Goal: Information Seeking & Learning: Find specific fact

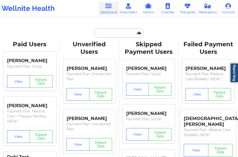
click at [110, 36] on input "text" at bounding box center [119, 33] width 50 height 10
paste input "[PERSON_NAME]"
type input "[PERSON_NAME]"
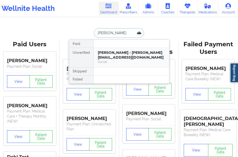
click at [110, 57] on div "[PERSON_NAME] - [PERSON_NAME][EMAIL_ADDRESS][DOMAIN_NAME]" at bounding box center [131, 54] width 67 height 9
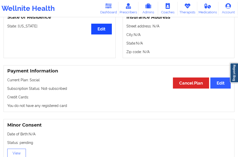
scroll to position [190, 0]
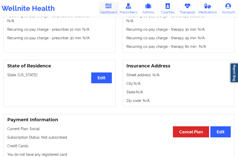
click at [104, 8] on link "Dashboard" at bounding box center [109, 8] width 20 height 13
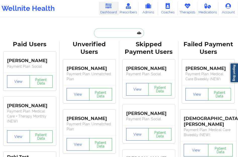
click at [110, 35] on input "text" at bounding box center [119, 33] width 50 height 10
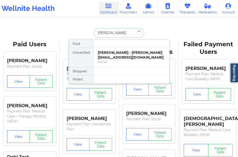
type input "[PERSON_NAME]"
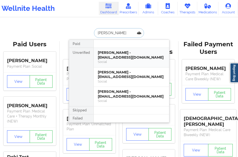
click at [112, 52] on div "[PERSON_NAME] - [EMAIL_ADDRESS][DOMAIN_NAME]" at bounding box center [131, 54] width 67 height 9
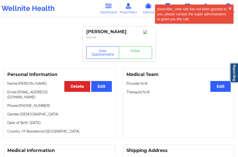
click at [103, 54] on button "View Questionnaire" at bounding box center [102, 52] width 33 height 13
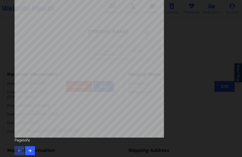
scroll to position [83, 0]
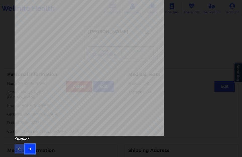
click at [28, 147] on icon "button" at bounding box center [30, 148] width 4 height 3
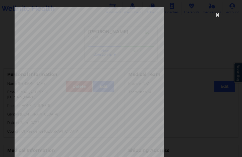
scroll to position [75, 0]
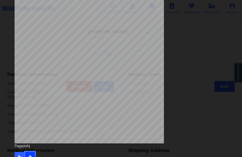
click at [30, 155] on icon "button" at bounding box center [30, 155] width 4 height 3
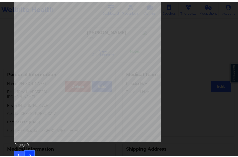
scroll to position [0, 0]
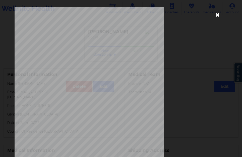
click at [215, 16] on icon at bounding box center [217, 15] width 8 height 8
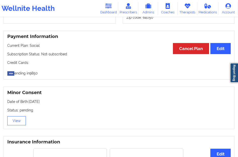
scroll to position [276, 0]
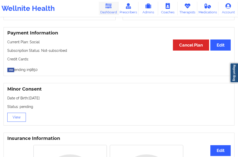
click at [107, 12] on link "Dashboard" at bounding box center [109, 8] width 20 height 13
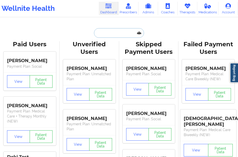
click at [111, 33] on input "text" at bounding box center [119, 33] width 50 height 10
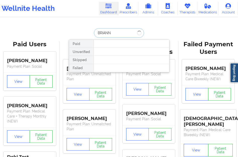
type input "BRIANNA"
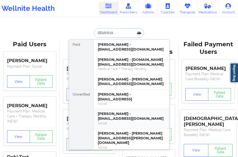
click at [125, 119] on div "[PERSON_NAME] - [EMAIL_ADDRESS][DOMAIN_NAME]" at bounding box center [131, 115] width 67 height 9
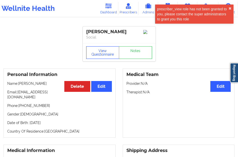
click at [103, 56] on button "View Questionnaire" at bounding box center [102, 52] width 33 height 13
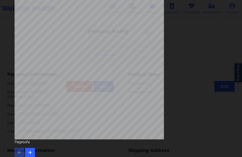
scroll to position [83, 0]
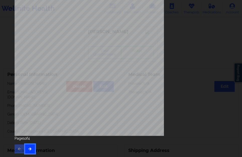
click at [29, 147] on icon "button" at bounding box center [30, 148] width 4 height 3
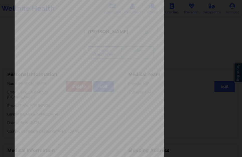
scroll to position [75, 0]
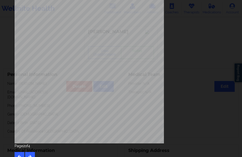
click at [29, 150] on div "Page 2 of 4" at bounding box center [121, 152] width 213 height 18
click at [29, 151] on div "Page 2 of 4" at bounding box center [121, 152] width 213 height 18
click at [29, 153] on button "button" at bounding box center [30, 156] width 10 height 9
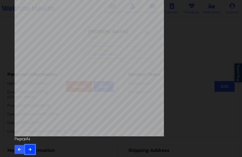
scroll to position [83, 0]
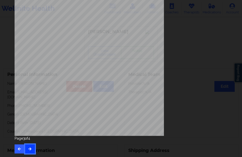
click at [30, 152] on button "button" at bounding box center [30, 148] width 10 height 9
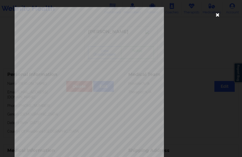
click at [217, 14] on icon at bounding box center [217, 15] width 8 height 8
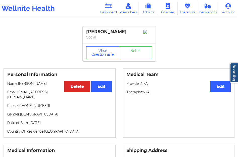
click at [106, 8] on icon at bounding box center [108, 6] width 7 height 6
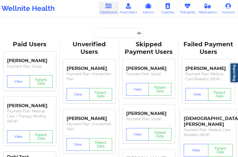
click at [113, 31] on input "text" at bounding box center [119, 33] width 50 height 10
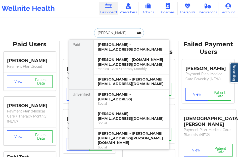
type input "[PERSON_NAME]"
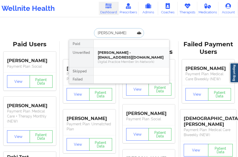
click at [99, 57] on div "[PERSON_NAME] - [EMAIL_ADDRESS][DOMAIN_NAME]" at bounding box center [131, 54] width 67 height 9
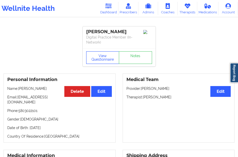
click at [100, 54] on button "View Questionnaire" at bounding box center [102, 57] width 33 height 13
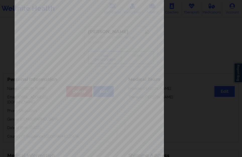
scroll to position [83, 0]
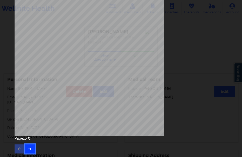
click at [32, 145] on button "button" at bounding box center [30, 148] width 10 height 9
click at [29, 149] on icon "button" at bounding box center [30, 148] width 4 height 3
click at [27, 147] on button "button" at bounding box center [30, 148] width 10 height 9
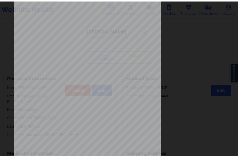
scroll to position [0, 0]
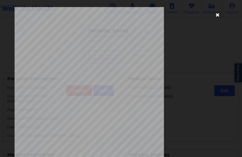
click at [215, 16] on icon at bounding box center [217, 15] width 8 height 8
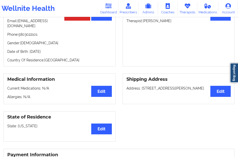
scroll to position [1, 0]
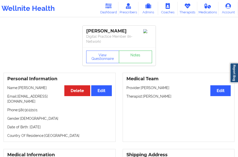
drag, startPoint x: 108, startPoint y: 9, endPoint x: 109, endPoint y: 17, distance: 8.3
click at [108, 9] on icon at bounding box center [108, 6] width 7 height 6
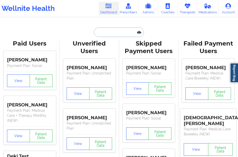
click at [104, 30] on input "text" at bounding box center [119, 32] width 50 height 10
paste input "[PERSON_NAME]"
type input "[PERSON_NAME]"
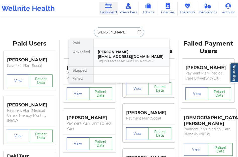
click at [112, 55] on div "[PERSON_NAME] - [EMAIL_ADDRESS][DOMAIN_NAME]" at bounding box center [131, 53] width 67 height 9
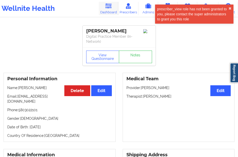
click at [106, 7] on icon at bounding box center [108, 6] width 7 height 6
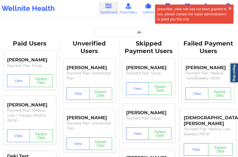
click at [108, 29] on input "text" at bounding box center [119, 32] width 50 height 10
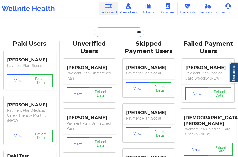
click at [105, 31] on input "text" at bounding box center [119, 32] width 50 height 10
paste input "[PERSON_NAME]"
type input "[PERSON_NAME]"
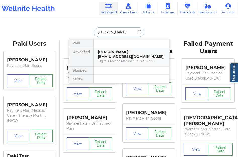
click at [120, 50] on div "[PERSON_NAME] - [EMAIL_ADDRESS][DOMAIN_NAME]" at bounding box center [131, 53] width 67 height 9
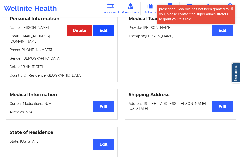
scroll to position [26, 0]
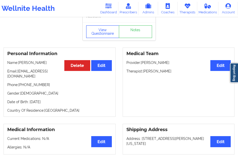
click at [105, 34] on button "View Questionnaire" at bounding box center [102, 31] width 33 height 13
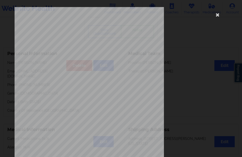
scroll to position [83, 0]
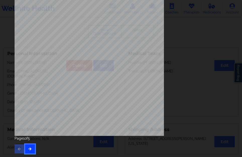
click at [30, 148] on icon "button" at bounding box center [30, 148] width 4 height 3
click at [31, 147] on icon "button" at bounding box center [30, 148] width 4 height 3
click at [34, 144] on div "Page 3 of 5" at bounding box center [121, 145] width 213 height 18
click at [21, 144] on div "Page 3 of 5" at bounding box center [121, 145] width 213 height 18
click at [19, 146] on button "button" at bounding box center [20, 148] width 10 height 9
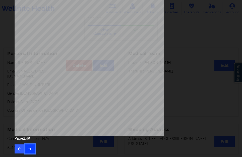
click at [28, 147] on icon "button" at bounding box center [30, 148] width 4 height 3
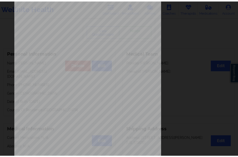
scroll to position [0, 0]
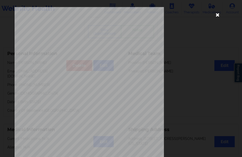
click at [214, 15] on icon at bounding box center [217, 15] width 8 height 8
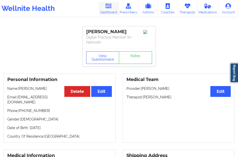
click at [109, 13] on link "Dashboard" at bounding box center [109, 8] width 20 height 13
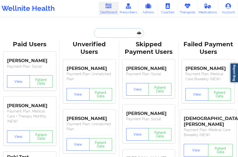
click at [105, 34] on input "text" at bounding box center [119, 33] width 50 height 10
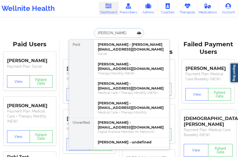
type input "[PERSON_NAME]"
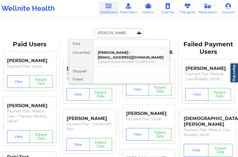
click at [111, 53] on div "[PERSON_NAME] - [EMAIL_ADDRESS][DOMAIN_NAME]" at bounding box center [131, 54] width 67 height 9
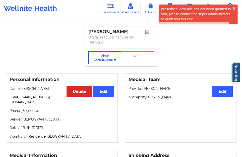
scroll to position [25, 0]
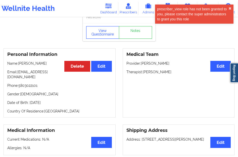
click at [101, 34] on button "View Questionnaire" at bounding box center [102, 32] width 33 height 13
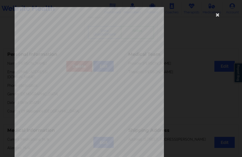
scroll to position [75, 0]
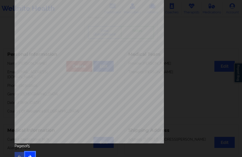
click at [32, 154] on button "button" at bounding box center [30, 156] width 10 height 9
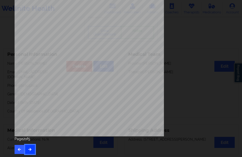
scroll to position [83, 0]
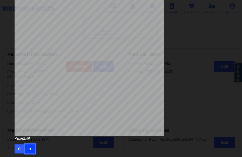
click at [32, 148] on icon "button" at bounding box center [30, 148] width 4 height 3
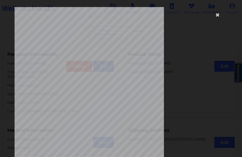
scroll to position [75, 0]
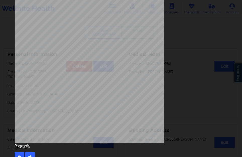
click at [27, 150] on div "Page 3 of 5" at bounding box center [121, 152] width 213 height 18
click at [30, 155] on icon "button" at bounding box center [30, 155] width 4 height 3
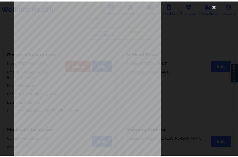
scroll to position [0, 0]
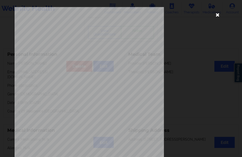
click at [216, 15] on icon at bounding box center [217, 15] width 8 height 8
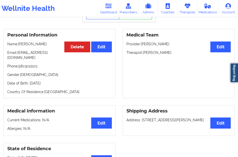
scroll to position [50, 0]
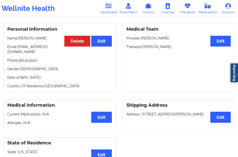
drag, startPoint x: 29, startPoint y: 77, endPoint x: 55, endPoint y: 75, distance: 26.3
click at [55, 75] on p "Date of Birth: [DEMOGRAPHIC_DATA]" at bounding box center [59, 77] width 104 height 5
copy p "[DATE]"
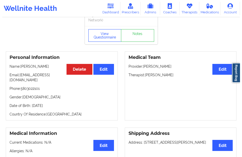
scroll to position [0, 0]
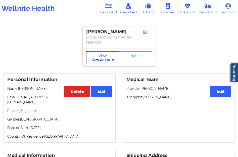
click at [97, 59] on button "View Questionnaire" at bounding box center [102, 57] width 33 height 13
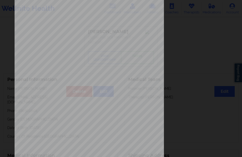
scroll to position [83, 0]
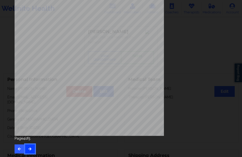
click at [34, 149] on button "button" at bounding box center [30, 148] width 10 height 9
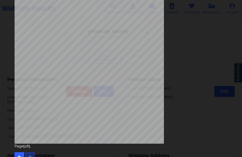
scroll to position [75, 0]
click at [17, 154] on button "button" at bounding box center [20, 156] width 10 height 9
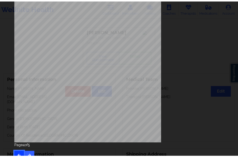
scroll to position [0, 0]
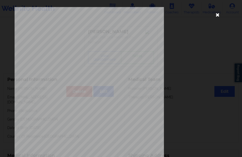
click at [217, 14] on icon at bounding box center [217, 15] width 8 height 8
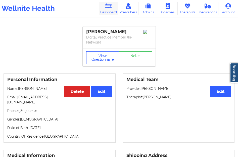
click at [110, 9] on link "Dashboard" at bounding box center [109, 8] width 20 height 13
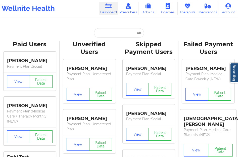
click at [105, 33] on input "text" at bounding box center [119, 33] width 50 height 10
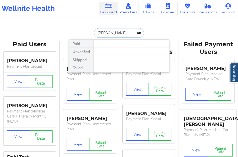
type input "[PERSON_NAME]"
drag, startPoint x: 114, startPoint y: 32, endPoint x: 95, endPoint y: 33, distance: 18.6
click at [95, 33] on input "[PERSON_NAME]" at bounding box center [119, 33] width 50 height 10
type input "[PERSON_NAME]"
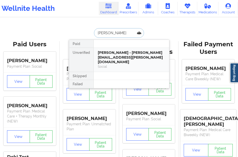
click at [103, 48] on div "[PERSON_NAME] - [PERSON_NAME][EMAIL_ADDRESS][PERSON_NAME][DOMAIN_NAME] Social" at bounding box center [131, 60] width 75 height 24
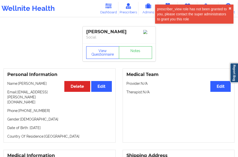
click at [105, 52] on button "View Questionnaire" at bounding box center [102, 52] width 33 height 13
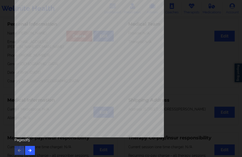
scroll to position [83, 0]
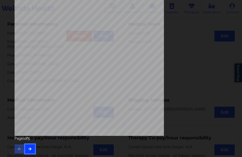
click at [28, 147] on icon "button" at bounding box center [30, 148] width 4 height 3
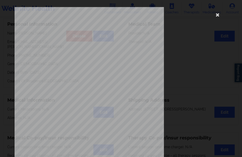
scroll to position [75, 0]
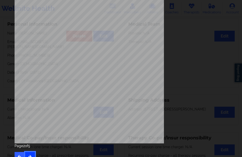
click at [31, 153] on button "button" at bounding box center [30, 156] width 10 height 9
click at [31, 154] on button "button" at bounding box center [30, 156] width 10 height 9
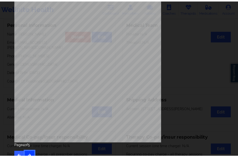
scroll to position [0, 0]
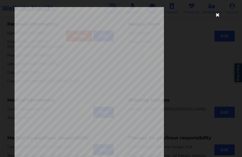
click at [217, 16] on icon at bounding box center [217, 15] width 8 height 8
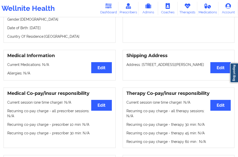
scroll to position [50, 0]
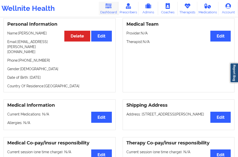
click at [106, 9] on link "Dashboard" at bounding box center [109, 8] width 20 height 13
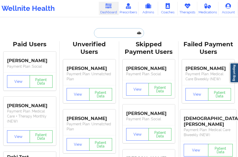
click at [114, 30] on input "text" at bounding box center [119, 33] width 50 height 10
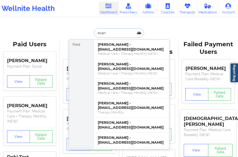
type input "evan"
click at [81, 35] on div "[PERSON_NAME] [PERSON_NAME] - [EMAIL_ADDRESS][DOMAIN_NAME] Medical Care + Thera…" at bounding box center [119, 33] width 100 height 10
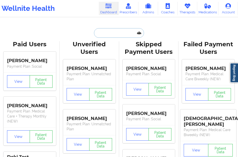
paste input "Exwarxs"
type input "Exwarxs"
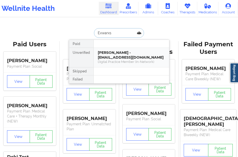
click at [107, 56] on div "[PERSON_NAME] - [EMAIL_ADDRESS][DOMAIN_NAME]" at bounding box center [131, 54] width 67 height 9
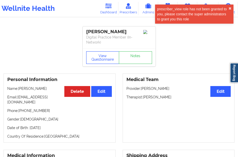
click at [107, 56] on button "View Questionnaire" at bounding box center [102, 57] width 33 height 13
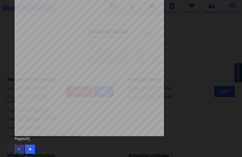
scroll to position [83, 0]
click at [29, 147] on icon "button" at bounding box center [30, 148] width 4 height 3
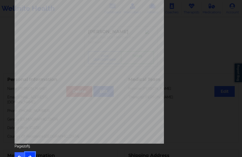
scroll to position [75, 0]
click at [29, 152] on button "button" at bounding box center [30, 156] width 10 height 9
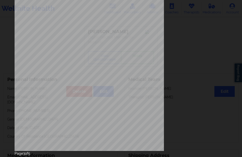
scroll to position [83, 0]
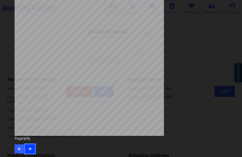
click at [30, 148] on icon "button" at bounding box center [30, 148] width 4 height 3
click at [34, 146] on button "button" at bounding box center [30, 148] width 10 height 9
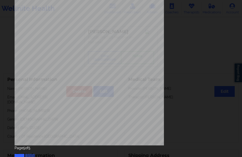
scroll to position [75, 0]
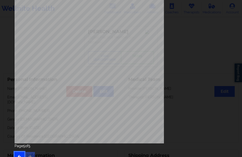
click at [16, 152] on button "button" at bounding box center [20, 156] width 10 height 9
click at [17, 152] on button "button" at bounding box center [20, 156] width 10 height 9
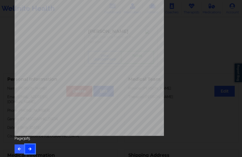
click at [31, 148] on icon "button" at bounding box center [30, 148] width 4 height 3
click at [19, 150] on icon "button" at bounding box center [19, 148] width 4 height 3
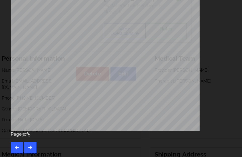
scroll to position [2, 0]
click at [32, 148] on button "button" at bounding box center [30, 148] width 10 height 9
click at [32, 148] on div "Page 5 of 5" at bounding box center [121, 145] width 213 height 18
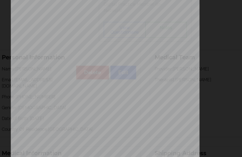
scroll to position [0, 0]
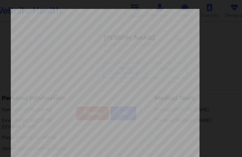
click at [171, 17] on div "None Local Pharmacy Data None Where patient came from Word of mouth Job Informa…" at bounding box center [121, 112] width 213 height 211
click at [170, 23] on div "None Local Pharmacy Data None Where patient came from Word of mouth Job Informa…" at bounding box center [121, 112] width 213 height 211
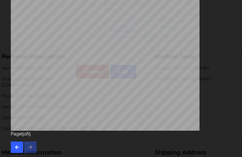
scroll to position [3, 0]
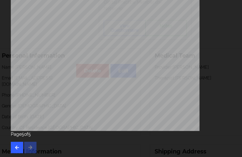
click at [29, 148] on div "Page 5 of 5" at bounding box center [121, 145] width 213 height 18
click at [78, 142] on div "Page 5 of 5" at bounding box center [121, 145] width 213 height 18
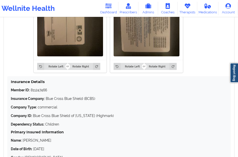
scroll to position [405, 0]
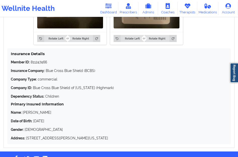
drag, startPoint x: 34, startPoint y: 115, endPoint x: 63, endPoint y: 117, distance: 28.9
click at [63, 118] on p "Date of Birth: [DEMOGRAPHIC_DATA]" at bounding box center [119, 120] width 216 height 5
copy p "[DATE]"
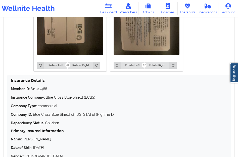
scroll to position [355, 0]
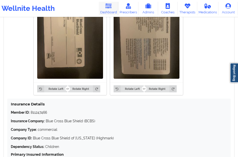
click at [109, 9] on link "Dashboard" at bounding box center [109, 8] width 20 height 13
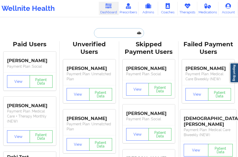
click at [106, 37] on input "text" at bounding box center [119, 33] width 50 height 10
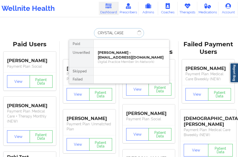
type input "CRYSTAL CASE"
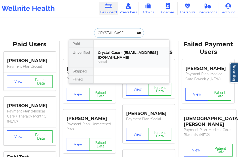
click at [111, 52] on div "Crystal Case - [EMAIL_ADDRESS][DOMAIN_NAME]" at bounding box center [131, 54] width 67 height 9
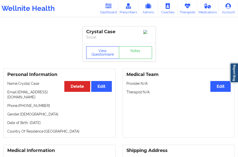
click at [102, 58] on button "View Questionnaire" at bounding box center [102, 52] width 33 height 13
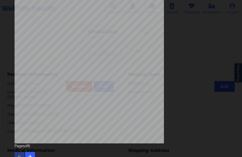
scroll to position [83, 0]
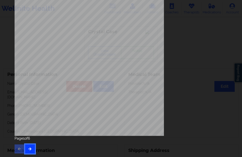
click at [30, 146] on button "button" at bounding box center [30, 148] width 10 height 9
click at [29, 147] on button "button" at bounding box center [30, 148] width 10 height 9
click at [29, 148] on icon "button" at bounding box center [30, 148] width 4 height 3
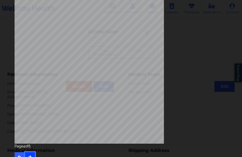
scroll to position [75, 0]
click at [29, 153] on button "button" at bounding box center [30, 156] width 10 height 9
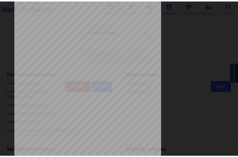
scroll to position [0, 0]
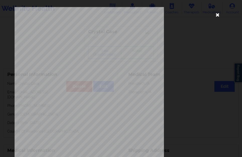
click at [213, 12] on icon at bounding box center [217, 15] width 8 height 8
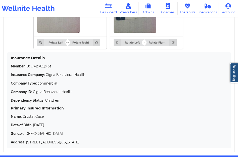
scroll to position [498, 0]
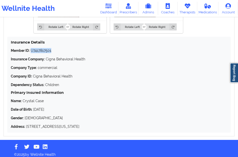
drag, startPoint x: 31, startPoint y: 47, endPoint x: 53, endPoint y: 47, distance: 21.8
click at [53, 48] on p "Member ID: U7417817501" at bounding box center [119, 50] width 216 height 5
copy p "U7417817501"
drag, startPoint x: 34, startPoint y: 106, endPoint x: 54, endPoint y: 108, distance: 19.7
click at [54, 108] on p "Date of Birth: [DEMOGRAPHIC_DATA]" at bounding box center [119, 109] width 216 height 5
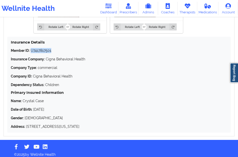
copy p "[DATE]"
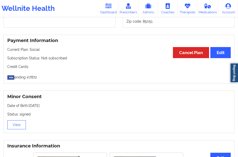
scroll to position [247, 0]
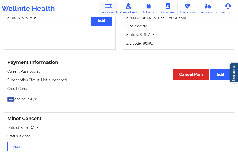
click at [109, 4] on icon at bounding box center [108, 6] width 7 height 6
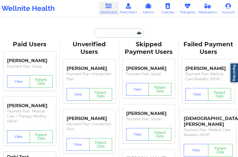
click at [115, 31] on input "text" at bounding box center [119, 33] width 50 height 10
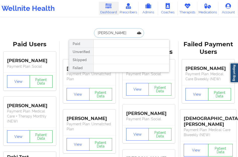
click at [105, 35] on input "[PERSON_NAME]" at bounding box center [119, 33] width 50 height 10
type input "[PERSON_NAME]"
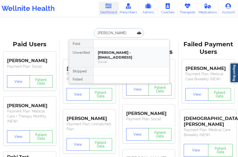
click at [113, 52] on div "[PERSON_NAME] - [EMAIL_ADDRESS]" at bounding box center [131, 54] width 67 height 9
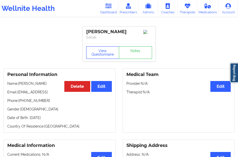
click at [98, 56] on button "View Questionnaire" at bounding box center [102, 52] width 33 height 13
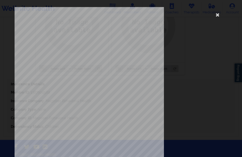
scroll to position [83, 0]
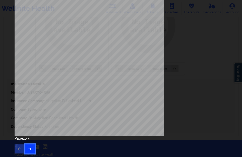
click at [33, 146] on button "button" at bounding box center [30, 148] width 10 height 9
click at [30, 145] on button "button" at bounding box center [30, 148] width 10 height 9
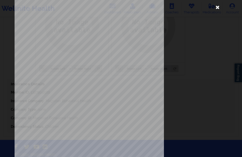
click at [215, 10] on icon at bounding box center [217, 7] width 8 height 8
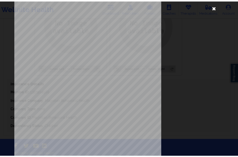
scroll to position [432, 0]
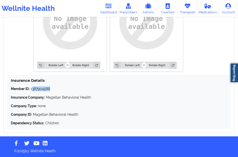
drag, startPoint x: 33, startPoint y: 89, endPoint x: 52, endPoint y: 89, distance: 19.8
click at [52, 89] on p "Member ID: 1387904588" at bounding box center [119, 88] width 216 height 5
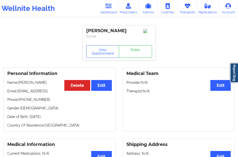
scroll to position [0, 0]
